Goal: Transaction & Acquisition: Purchase product/service

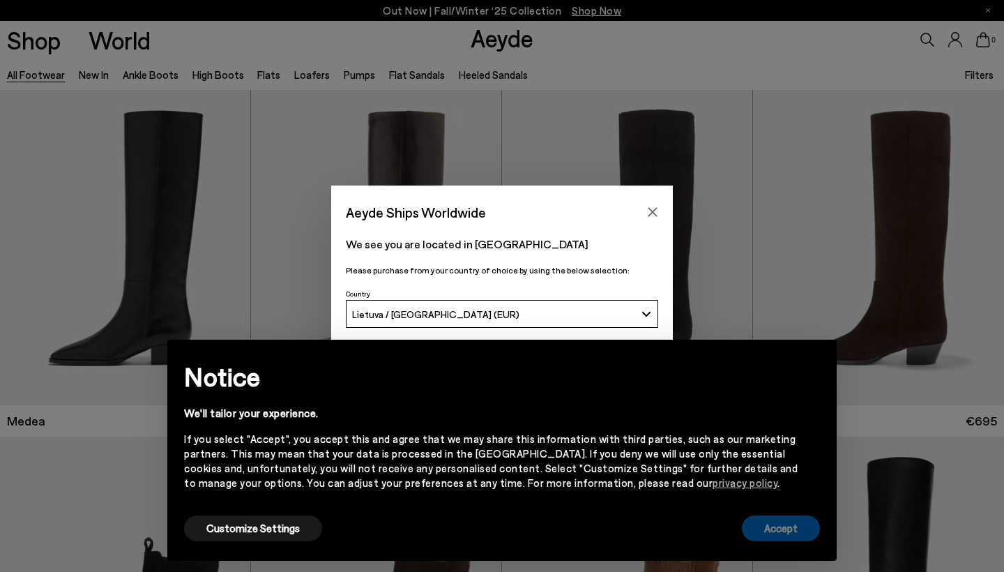
click at [788, 538] on button "Accept" at bounding box center [781, 528] width 78 height 26
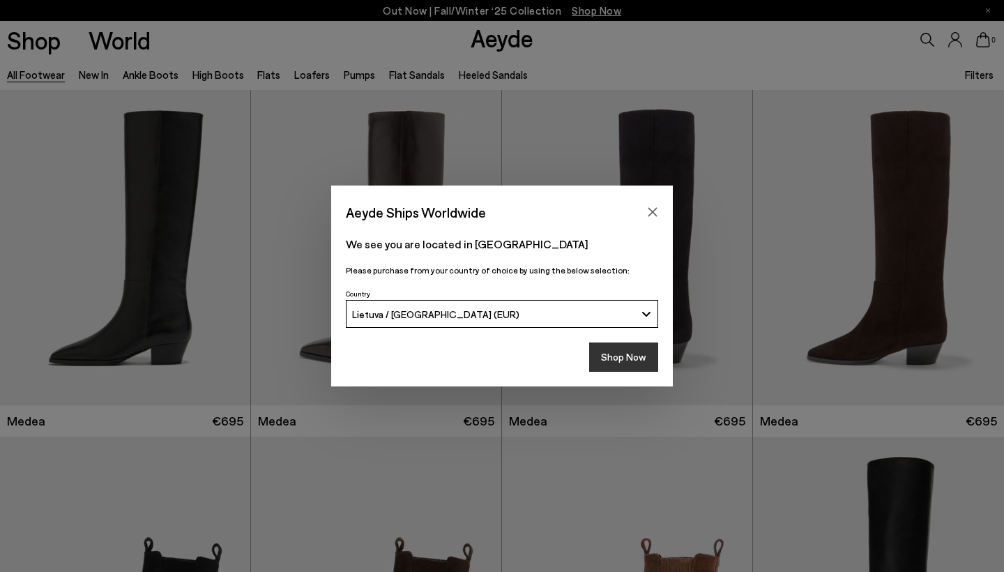
click at [631, 358] on button "Shop Now" at bounding box center [623, 356] width 69 height 29
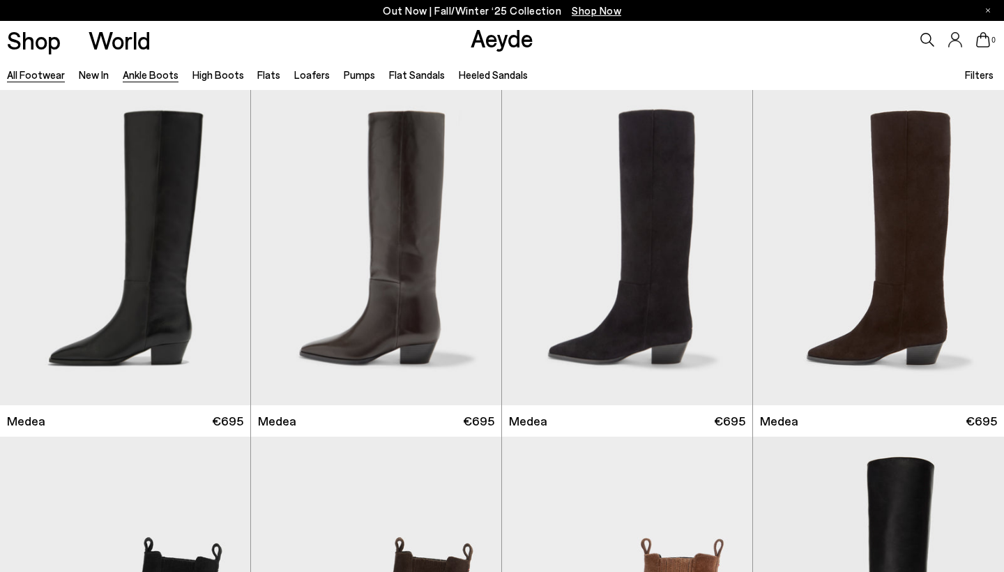
click at [163, 78] on link "Ankle Boots" at bounding box center [151, 74] width 56 height 13
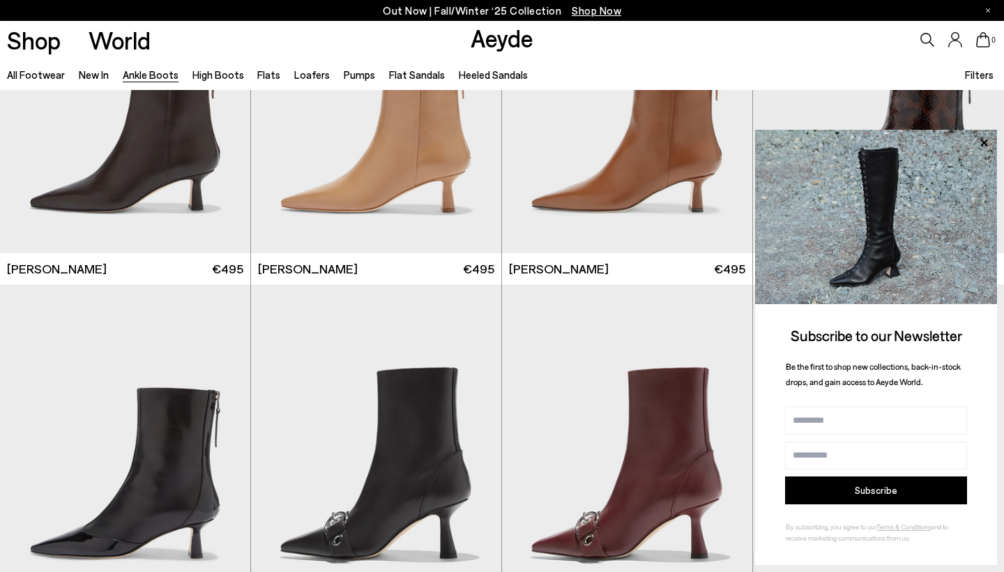
scroll to position [3287, 0]
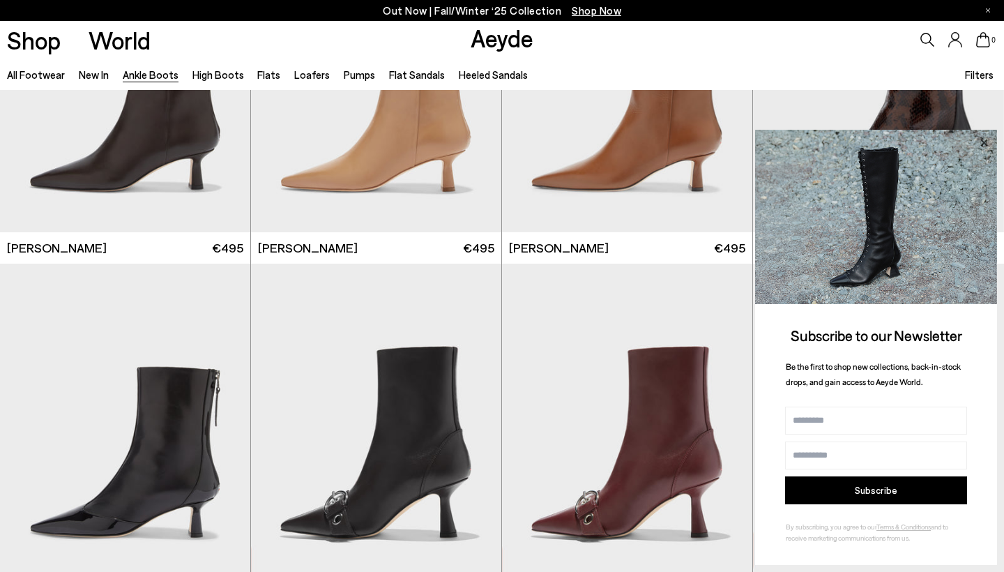
click at [984, 146] on icon at bounding box center [984, 143] width 18 height 18
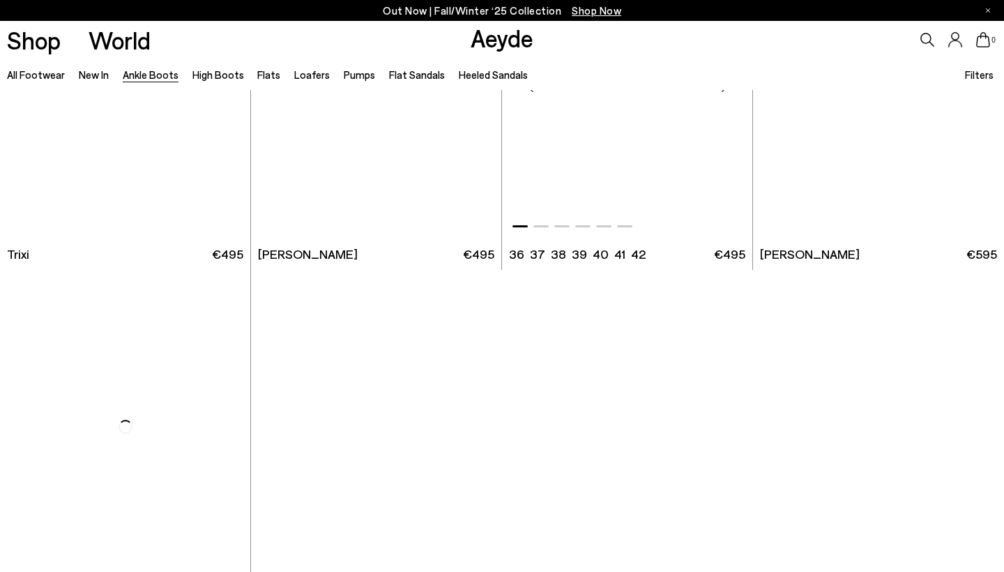
scroll to position [7066, 0]
